Goal: Check status: Check status

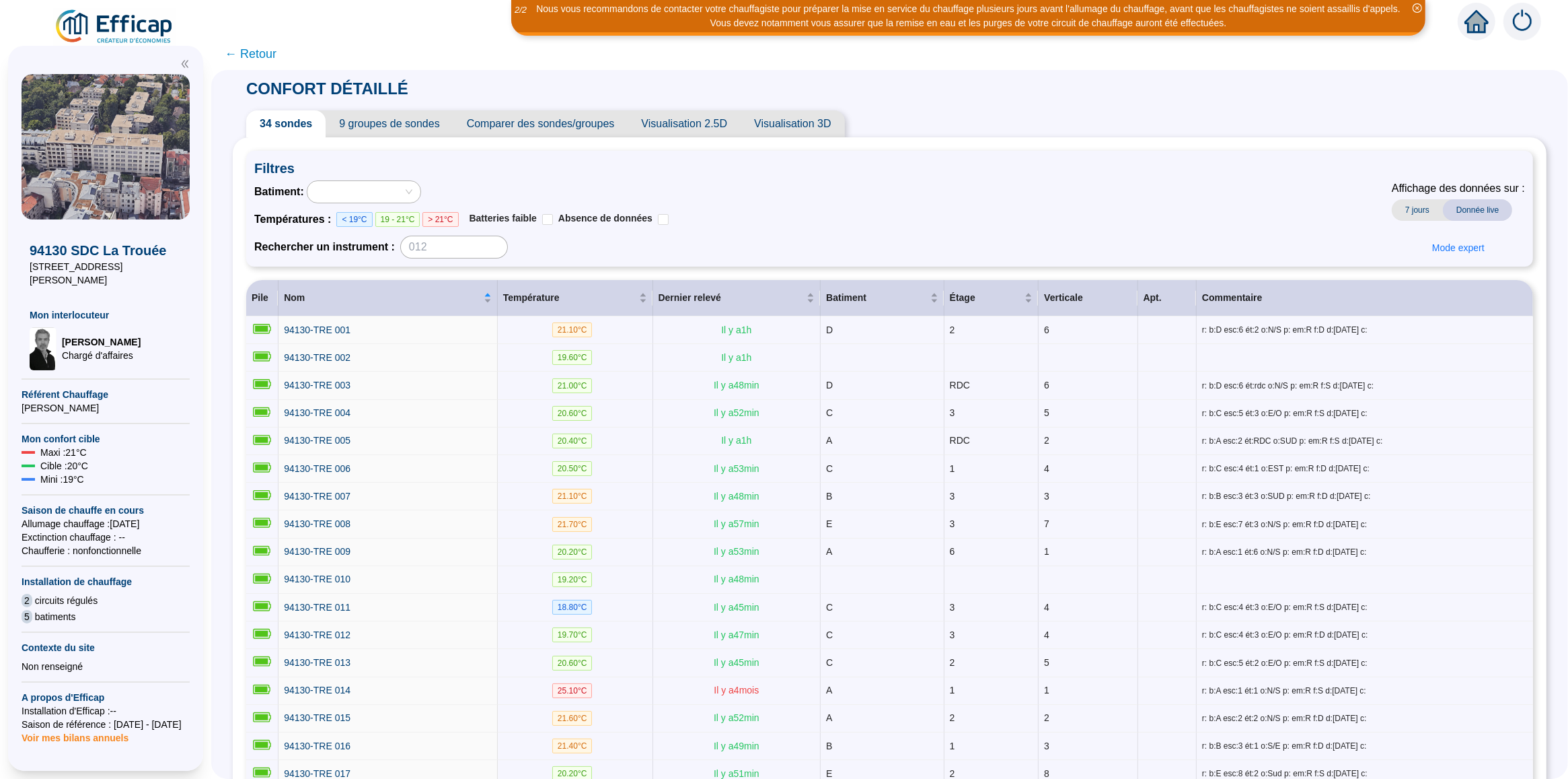
click at [244, 55] on span "← Retour" at bounding box center [250, 54] width 52 height 19
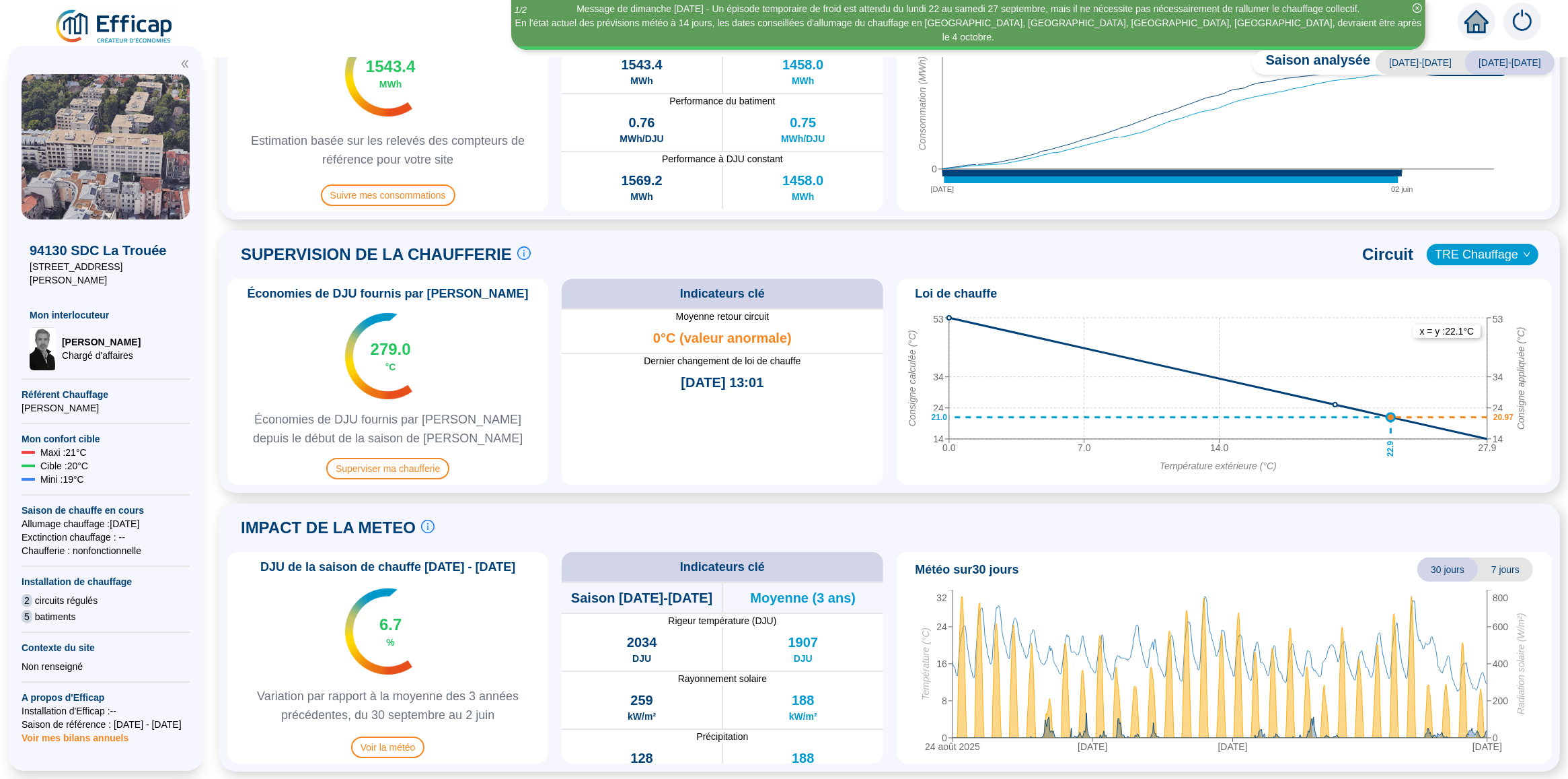
scroll to position [63, 0]
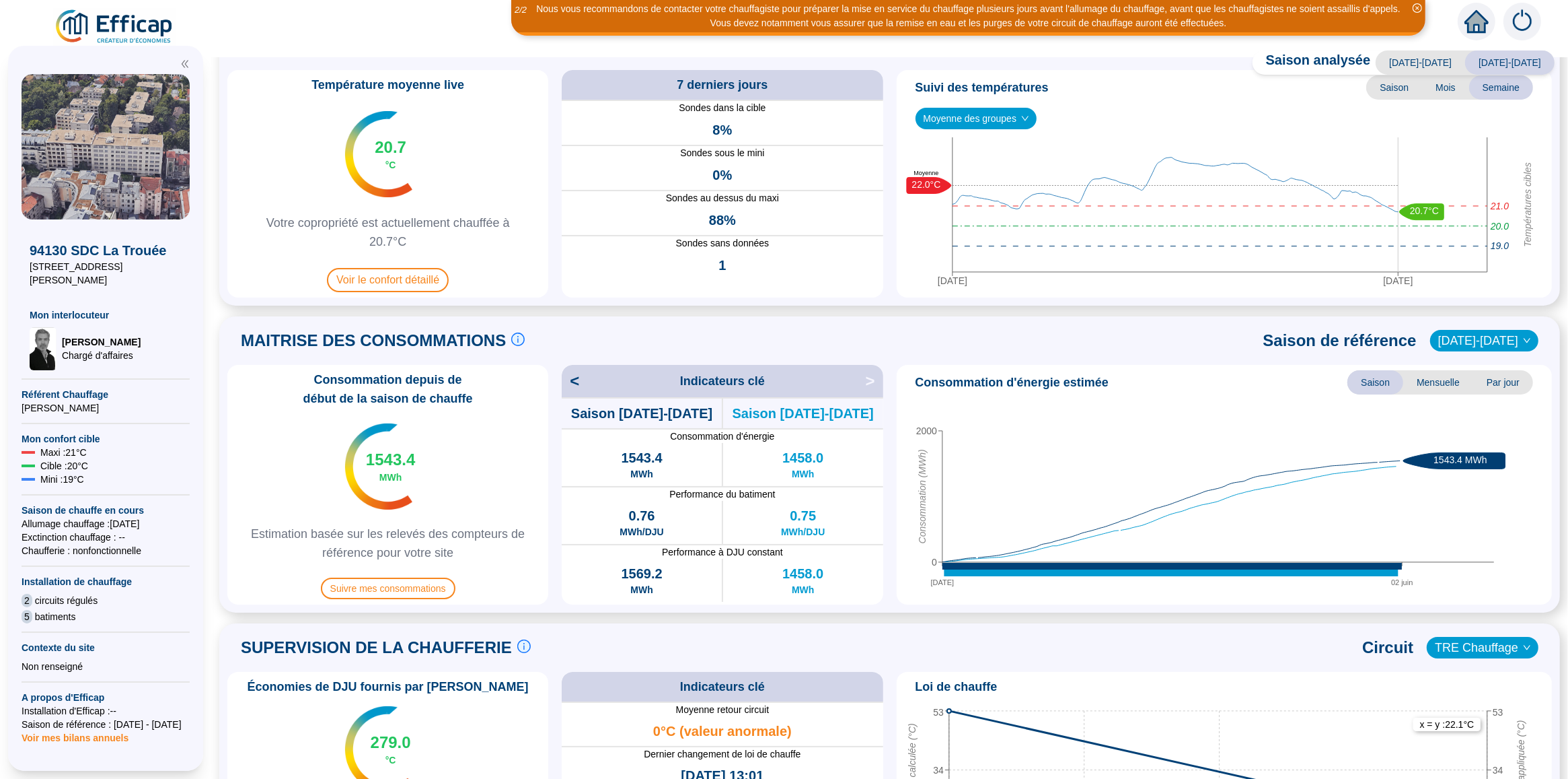
click at [1436, 88] on span "Mois" at bounding box center [1446, 87] width 47 height 24
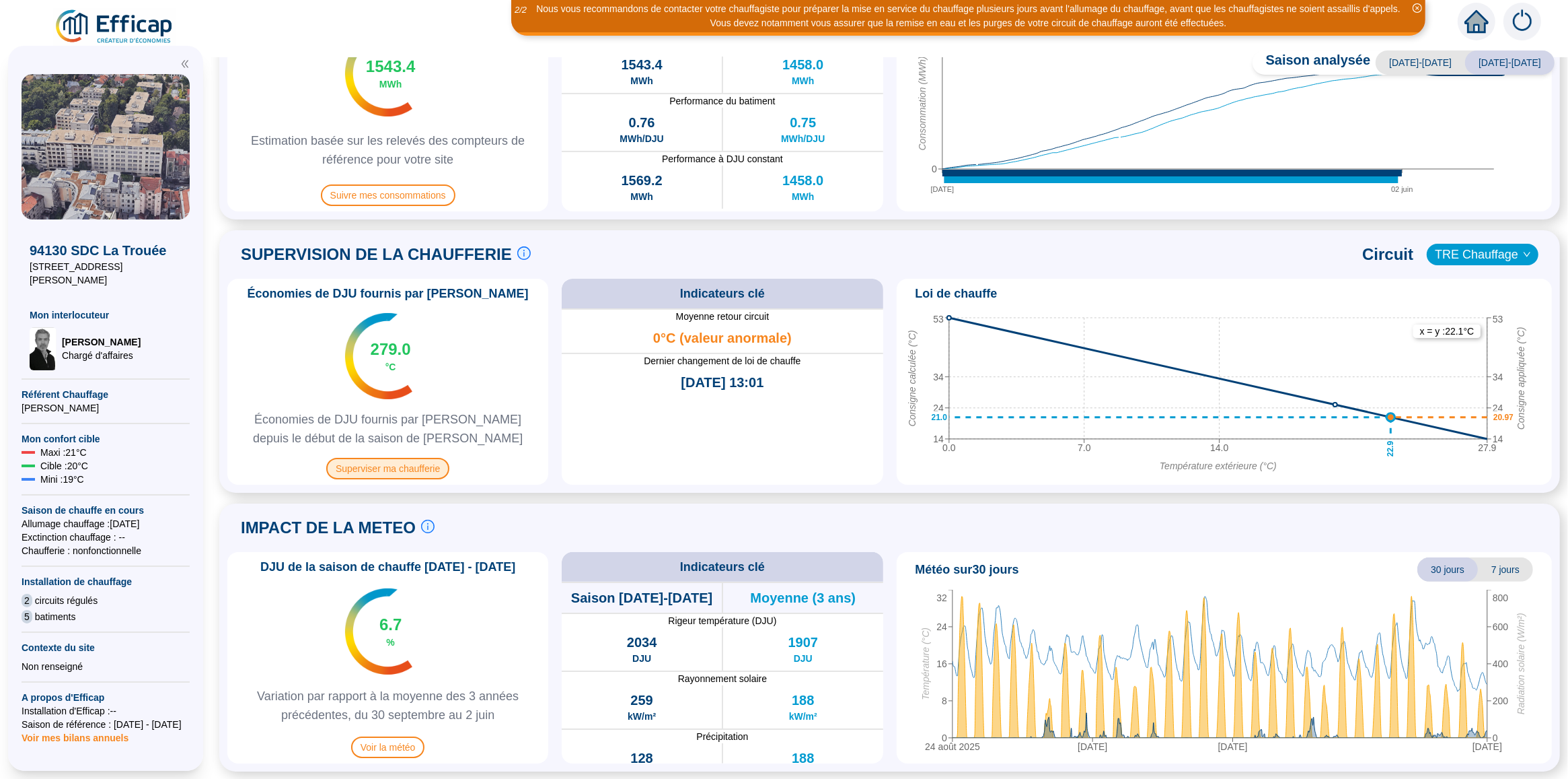
click at [397, 465] on span "Superviser ma chaufferie" at bounding box center [388, 468] width 123 height 21
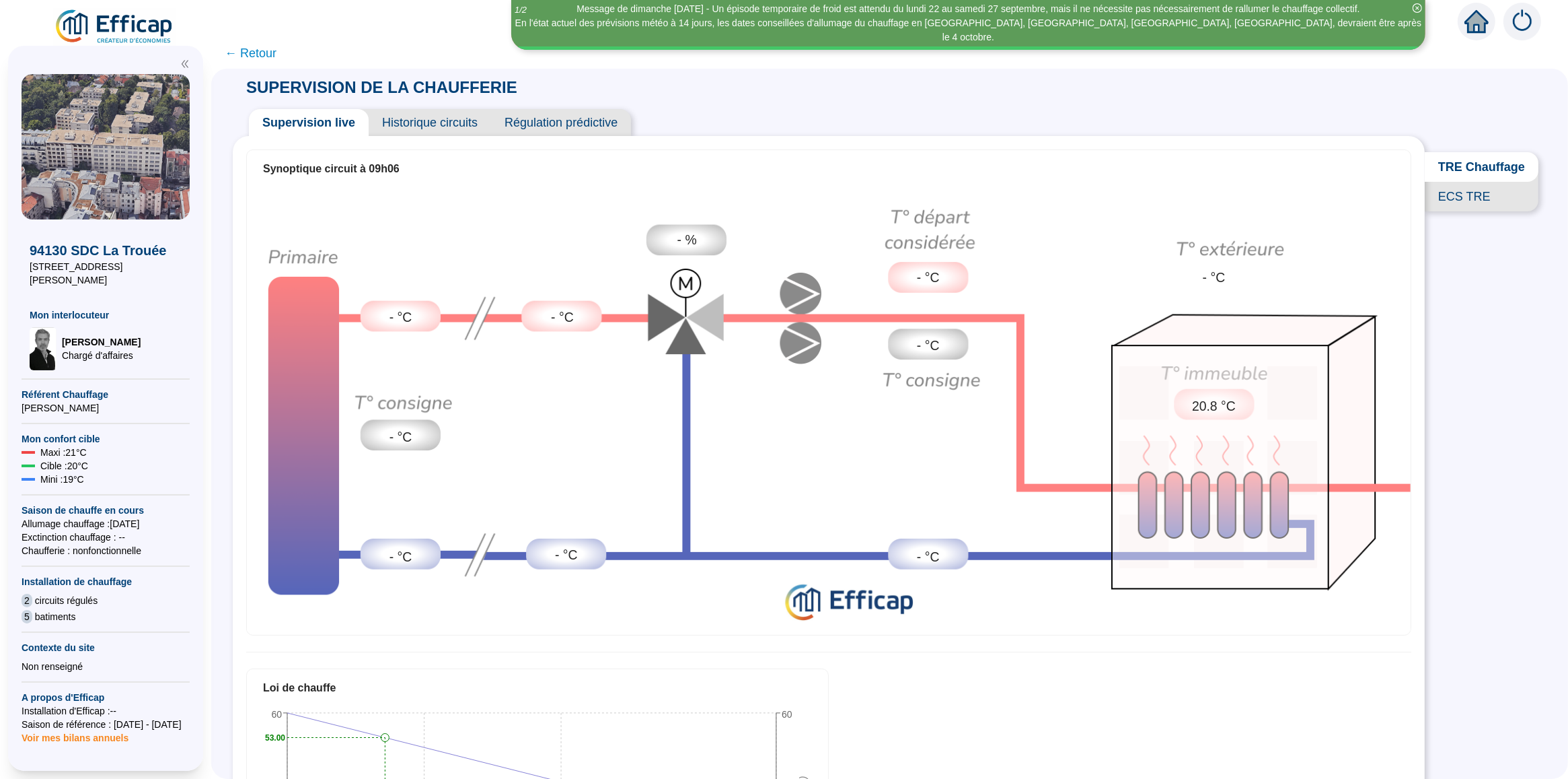
click at [436, 123] on span "Historique circuits" at bounding box center [429, 122] width 122 height 27
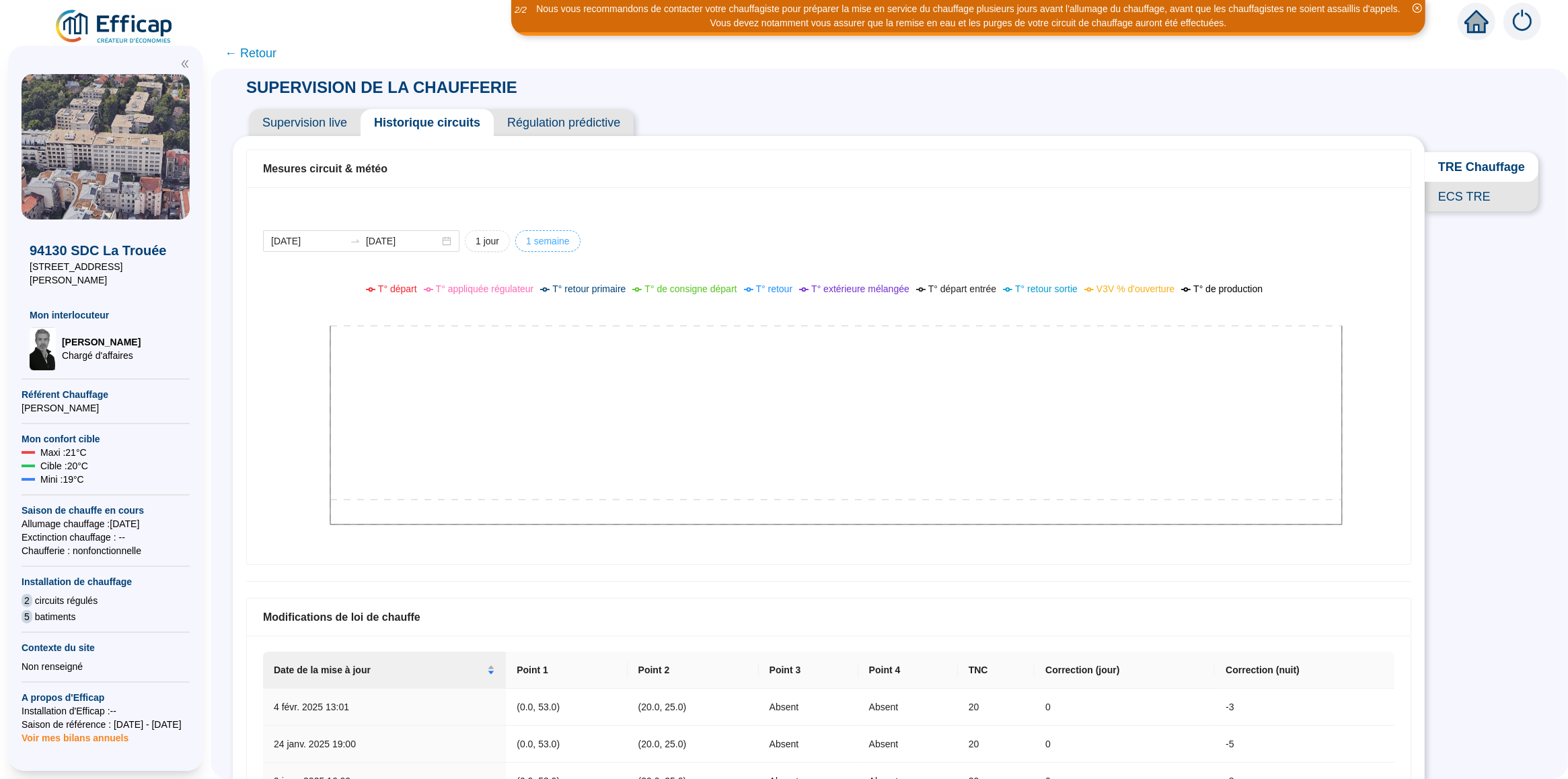
click at [550, 241] on span "1 semaine" at bounding box center [548, 241] width 44 height 14
type input "[DATE]"
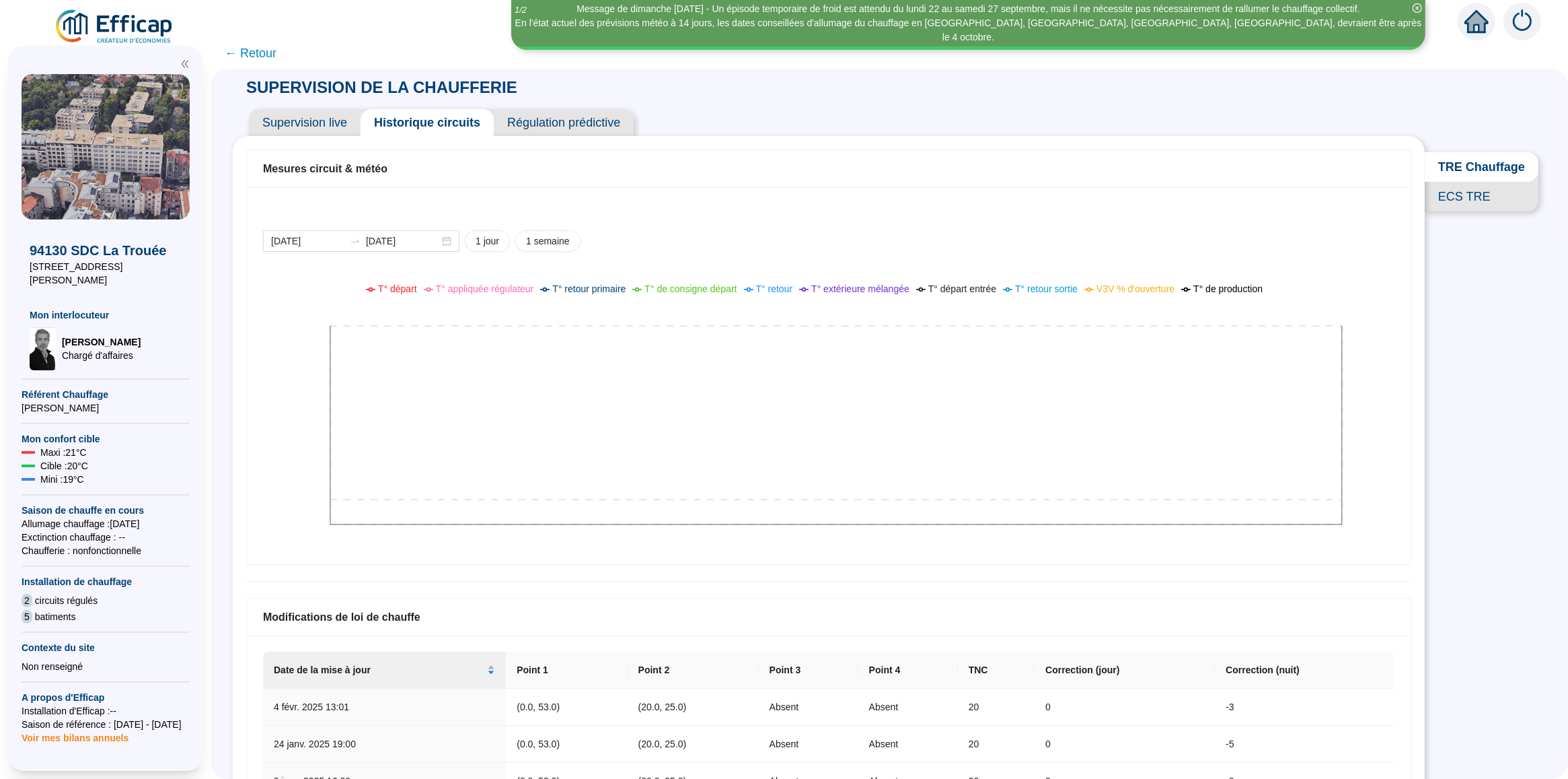
click at [1527, 28] on img at bounding box center [1522, 21] width 38 height 38
